Goal: Find specific page/section: Find specific page/section

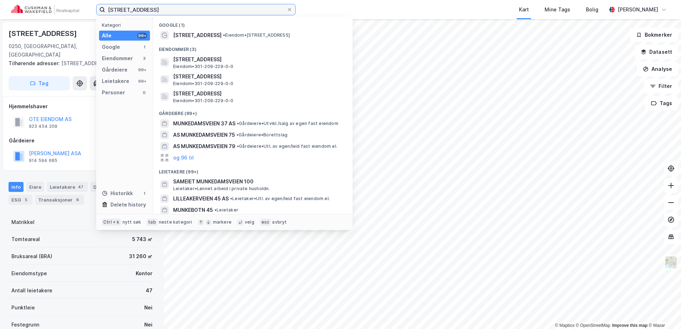
click at [168, 8] on input "[STREET_ADDRESS]" at bounding box center [196, 9] width 182 height 11
drag, startPoint x: 168, startPoint y: 9, endPoint x: 53, endPoint y: 11, distance: 115.0
click at [56, 14] on div "[STREET_ADDRESS] Kategori Alle 99+ Google 1 Eiendommer 3 Gårdeiere 99+ Leietake…" at bounding box center [340, 9] width 681 height 19
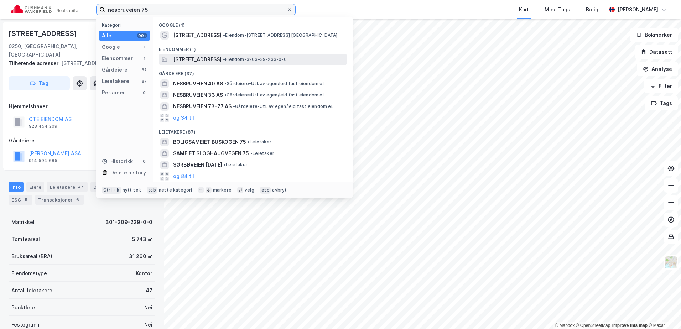
type input "nesbruveien 75"
click at [214, 58] on span "[STREET_ADDRESS]" at bounding box center [197, 59] width 48 height 9
